Goal: Task Accomplishment & Management: Manage account settings

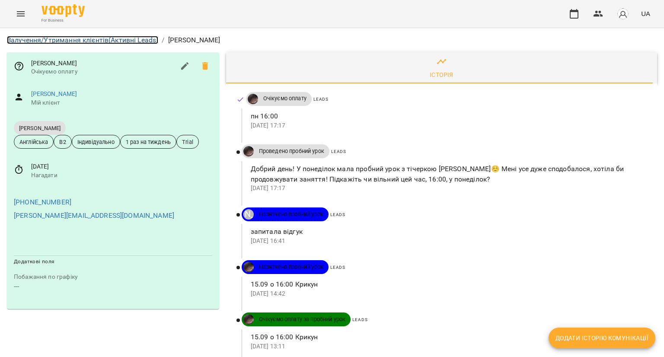
click at [81, 40] on link "Залучення/Утримання клієнтів (Активні Leads)" at bounding box center [82, 40] width 151 height 8
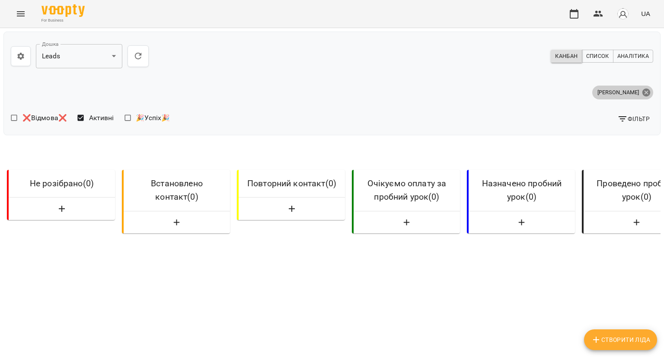
click at [642, 92] on icon at bounding box center [646, 92] width 8 height 8
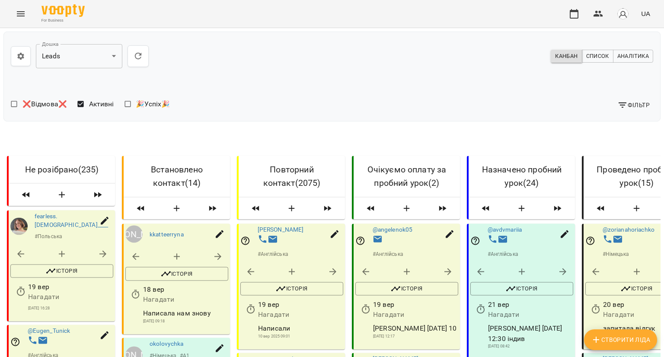
drag, startPoint x: 306, startPoint y: 132, endPoint x: 267, endPoint y: 109, distance: 44.9
click at [267, 109] on div "❌Відмова❌ Активні 🎉Успіх🎉" at bounding box center [170, 105] width 318 height 19
